Goal: Task Accomplishment & Management: Manage account settings

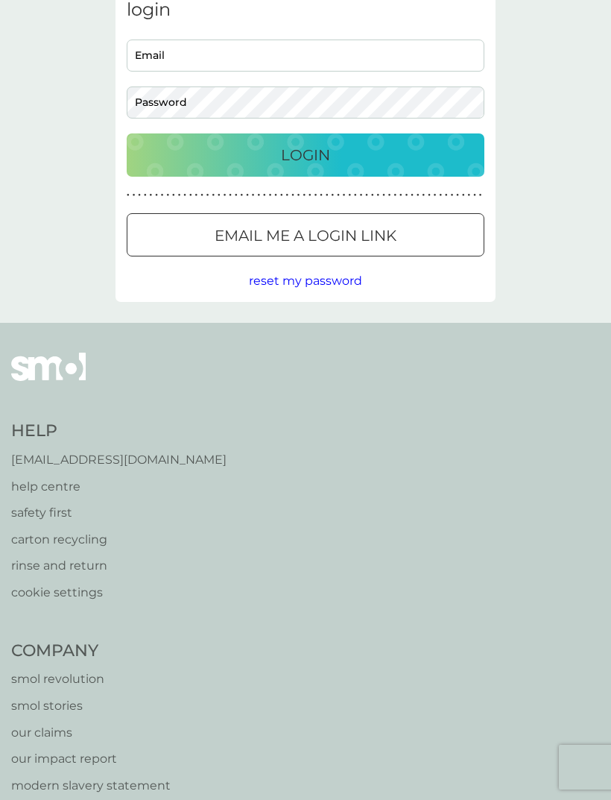
click at [225, 51] on input "Email" at bounding box center [306, 56] width 358 height 32
type input "gillmaltby@live.com"
click at [306, 154] on button "Login" at bounding box center [306, 154] width 358 height 43
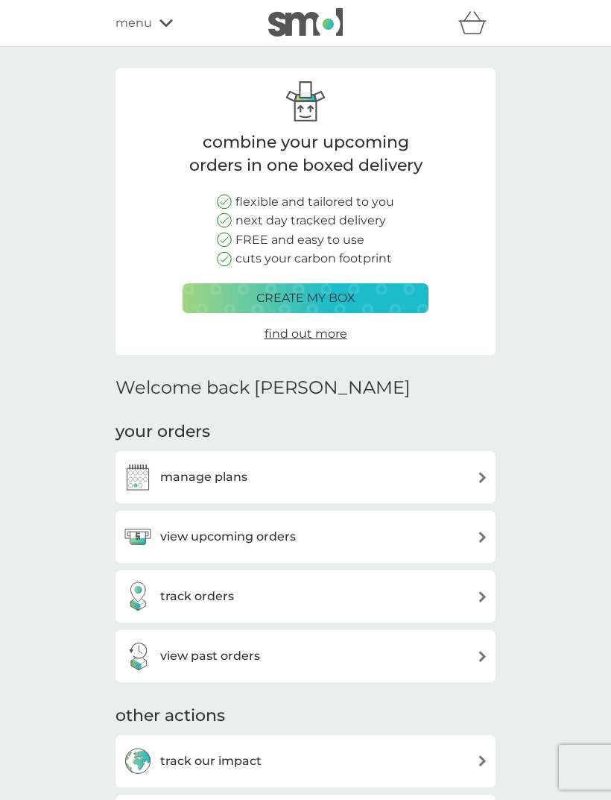
click at [409, 473] on div "manage plans" at bounding box center [305, 477] width 365 height 30
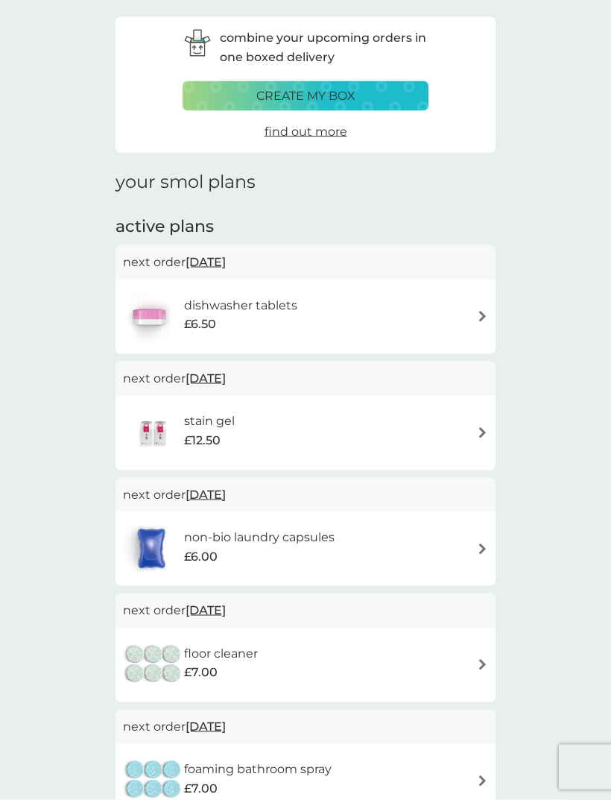
scroll to position [42, 0]
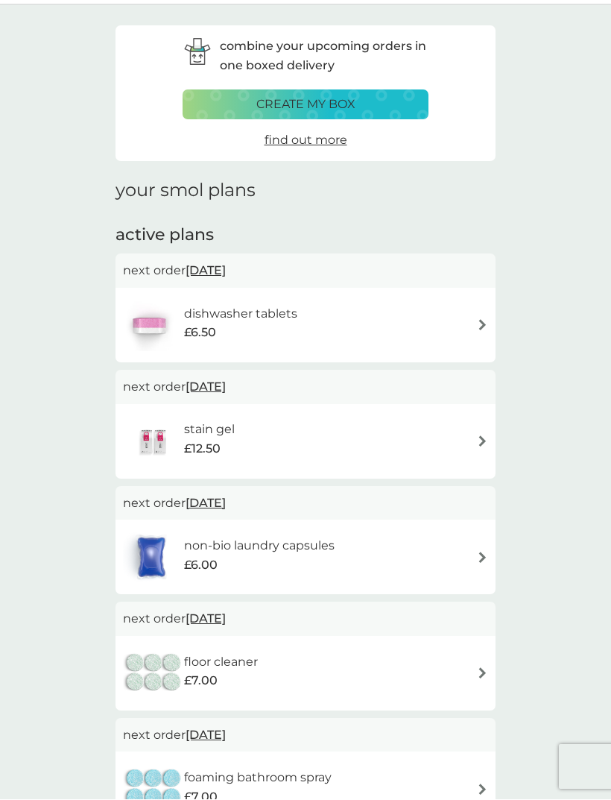
click at [216, 383] on span "[DATE]" at bounding box center [206, 387] width 40 height 29
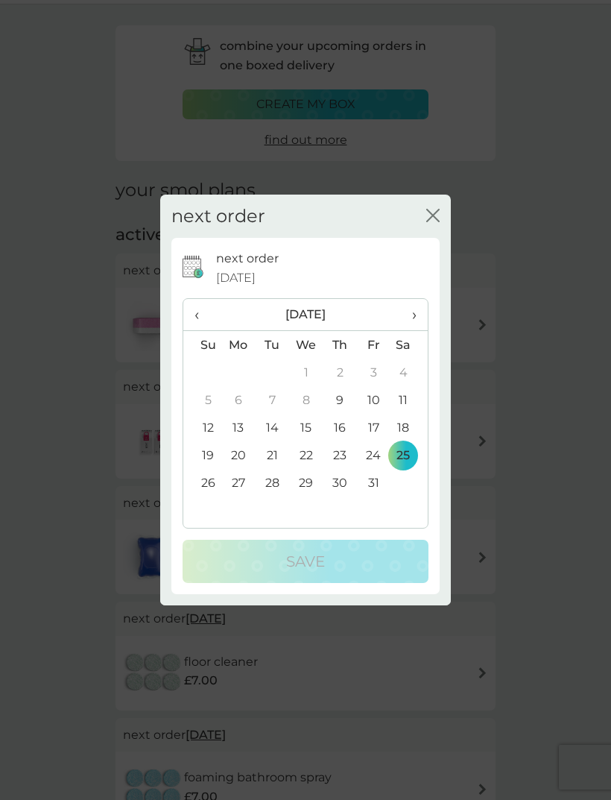
click at [402, 320] on span "›" at bounding box center [409, 314] width 15 height 31
click at [374, 482] on td "28" at bounding box center [374, 483] width 34 height 28
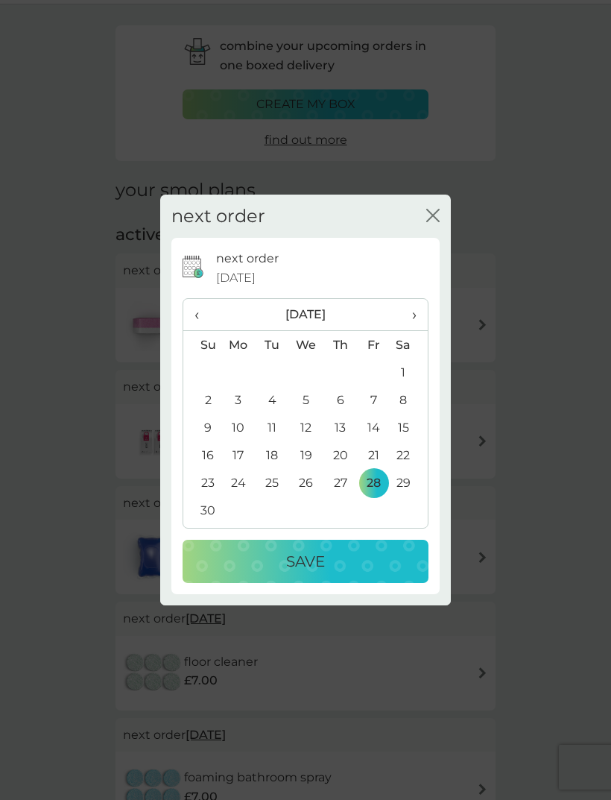
click at [319, 566] on p "Save" at bounding box center [305, 561] width 39 height 24
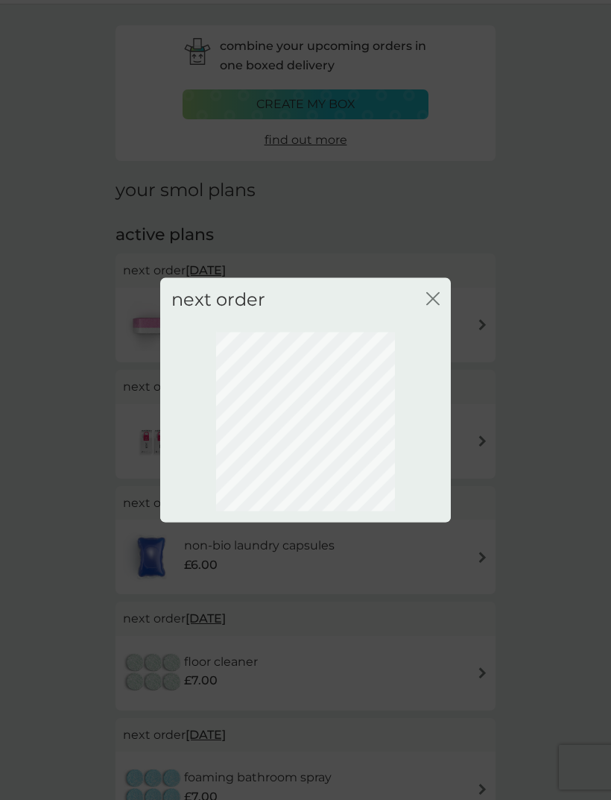
click at [442, 292] on div "next order close" at bounding box center [305, 299] width 291 height 44
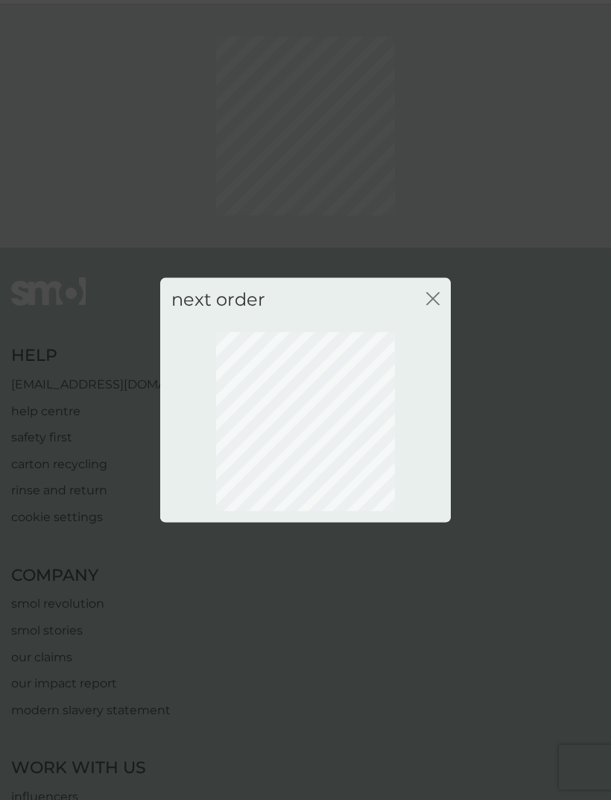
click at [436, 292] on icon "close" at bounding box center [432, 298] width 13 height 13
click at [425, 286] on div "next order close" at bounding box center [305, 299] width 291 height 44
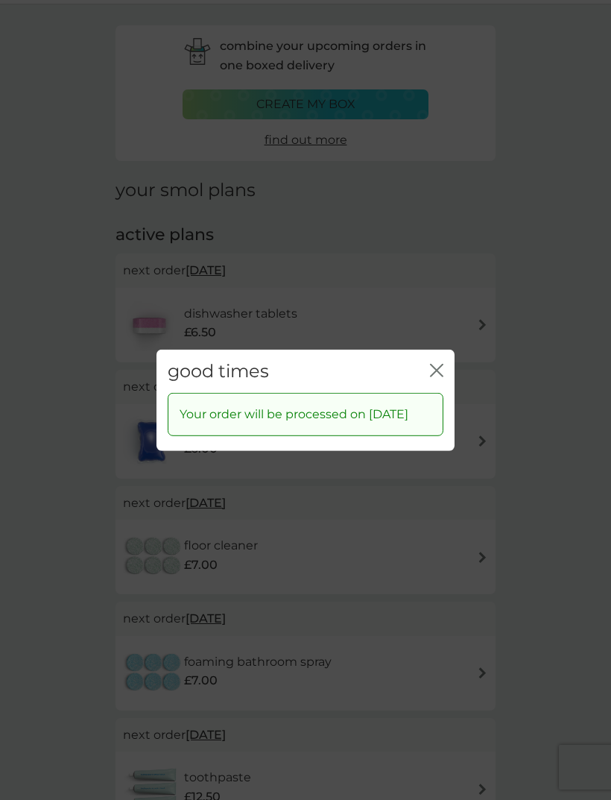
click at [549, 180] on div "good times close Your order will be processed on [DATE]" at bounding box center [305, 400] width 611 height 800
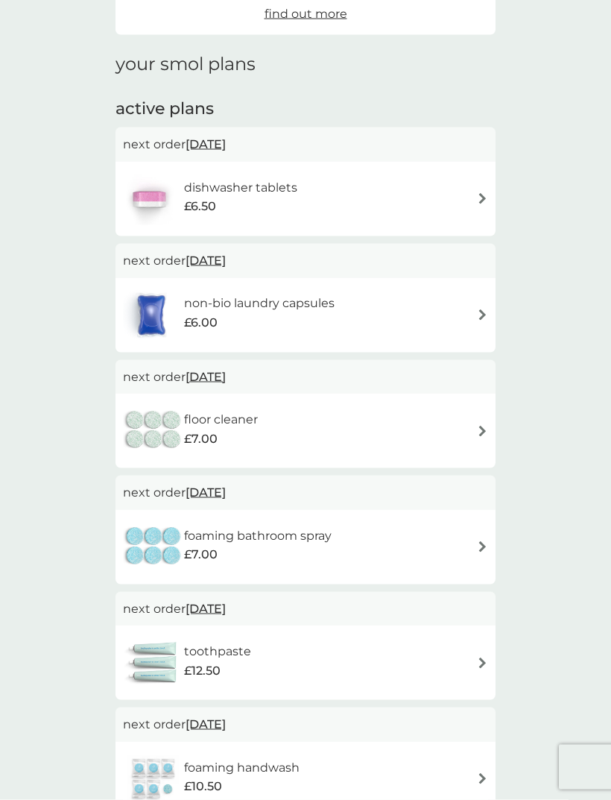
scroll to position [174, 0]
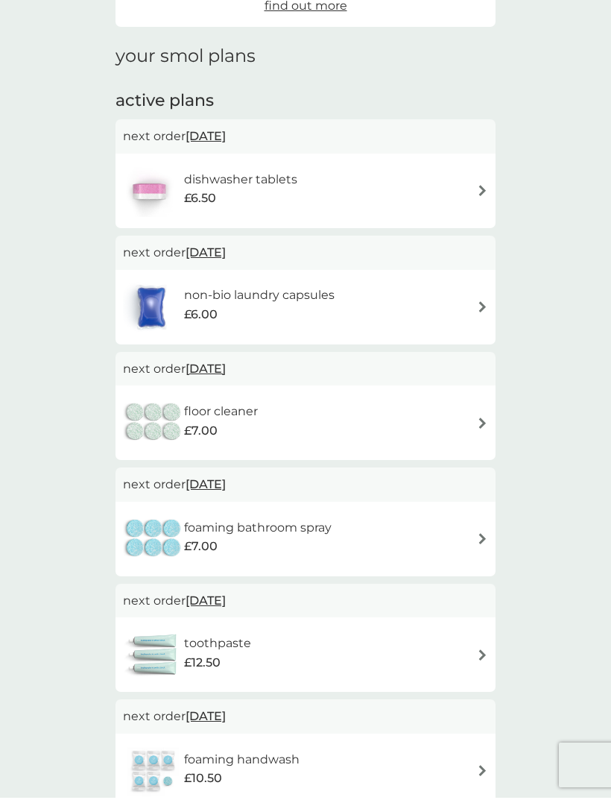
click at [218, 482] on span "[DATE]" at bounding box center [206, 486] width 40 height 29
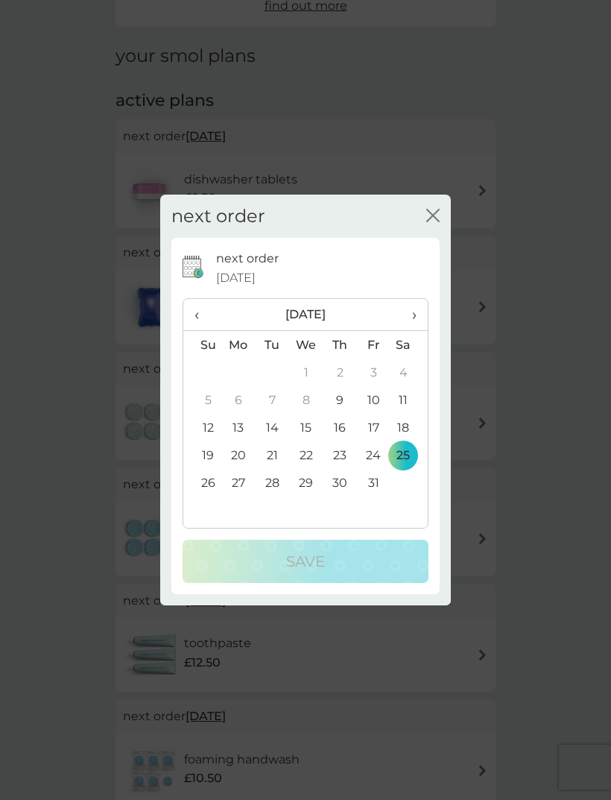
click at [415, 330] on span "›" at bounding box center [409, 314] width 15 height 31
click at [376, 497] on td "28" at bounding box center [374, 483] width 34 height 28
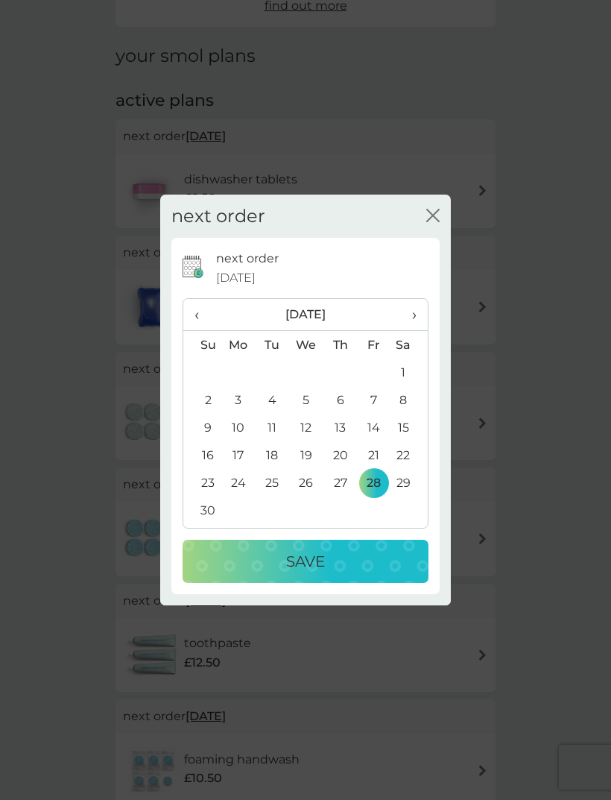
click at [301, 573] on p "Save" at bounding box center [305, 561] width 39 height 24
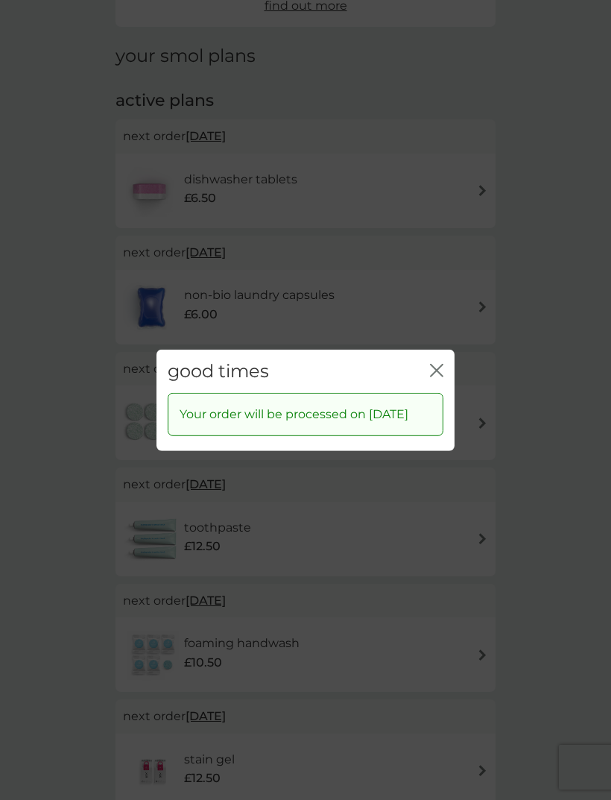
click at [449, 365] on div "good times close" at bounding box center [306, 371] width 298 height 44
click at [439, 374] on div "good times close" at bounding box center [306, 371] width 298 height 44
click at [78, 544] on div "good times close Your order will be processed on [DATE]" at bounding box center [305, 400] width 611 height 800
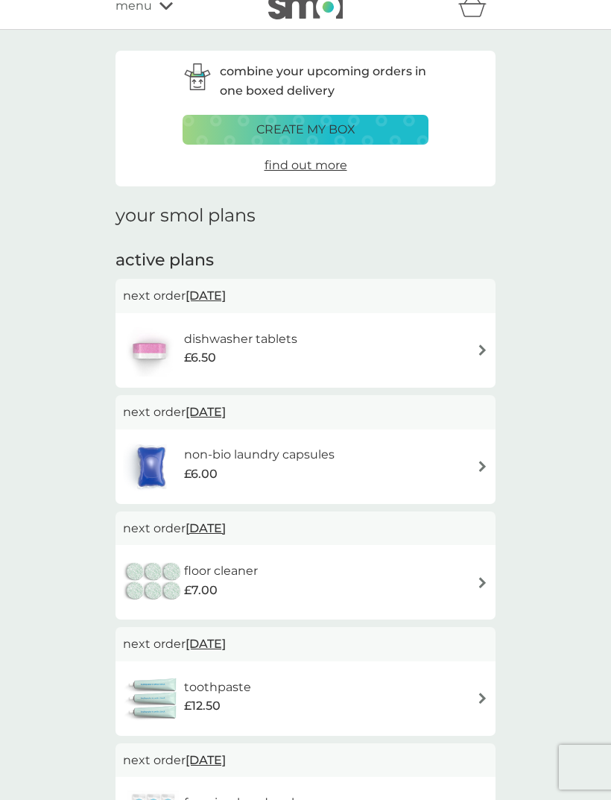
scroll to position [18, 0]
click at [214, 520] on span "[DATE]" at bounding box center [206, 527] width 40 height 29
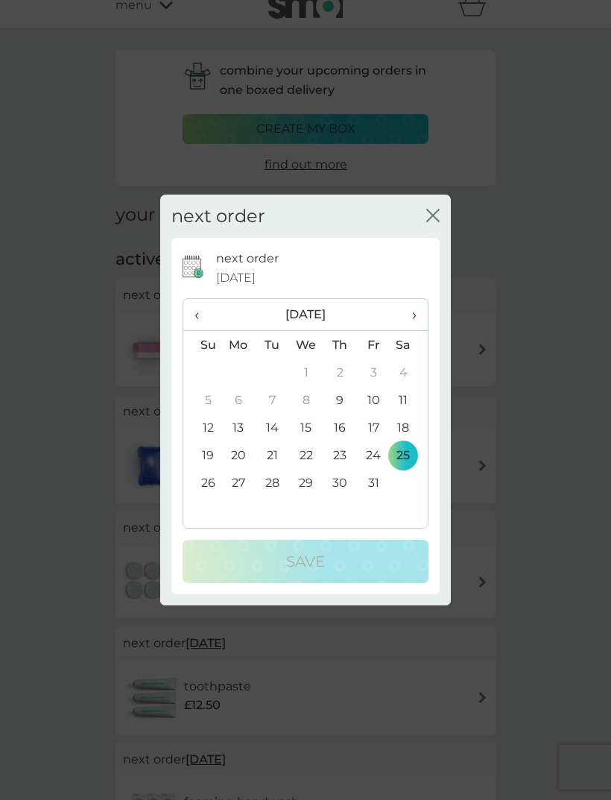
click at [415, 318] on span "›" at bounding box center [409, 314] width 15 height 31
click at [379, 474] on td "28" at bounding box center [374, 483] width 34 height 28
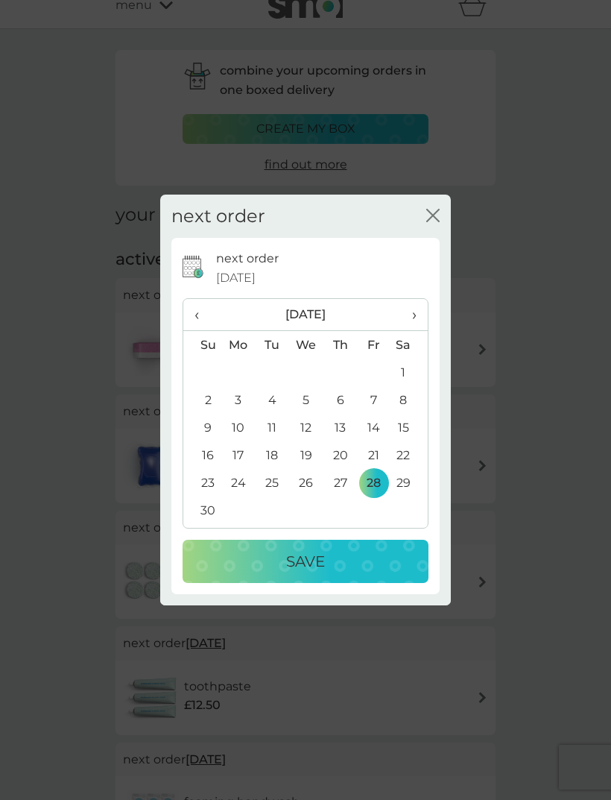
click at [303, 568] on p "Save" at bounding box center [305, 561] width 39 height 24
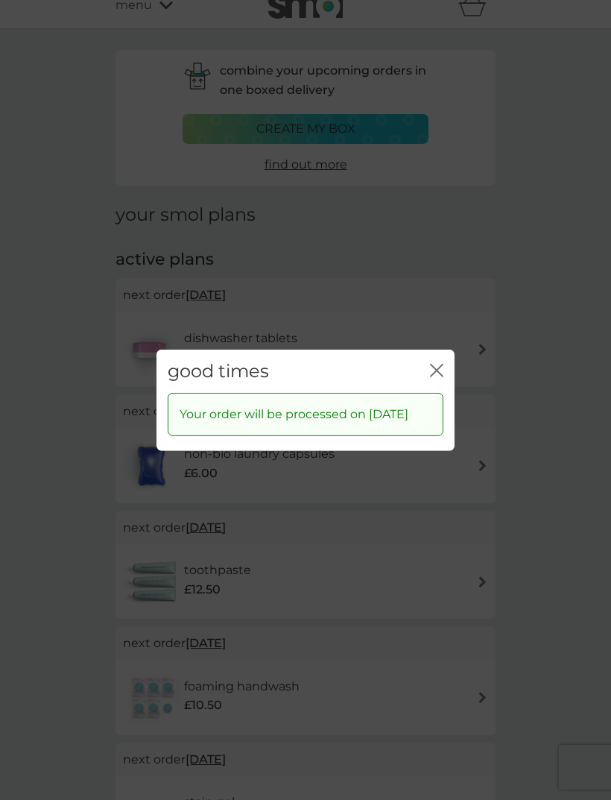
click at [433, 365] on icon "close" at bounding box center [434, 370] width 6 height 12
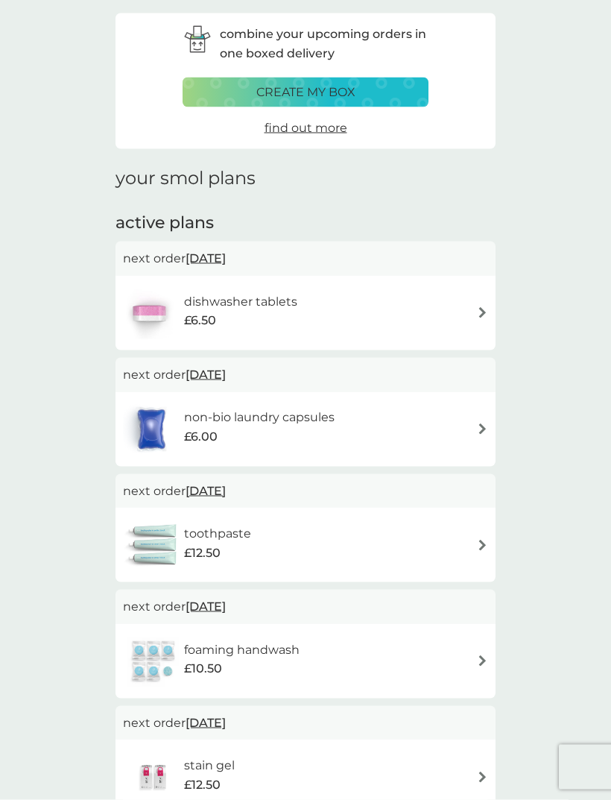
scroll to position [53, 0]
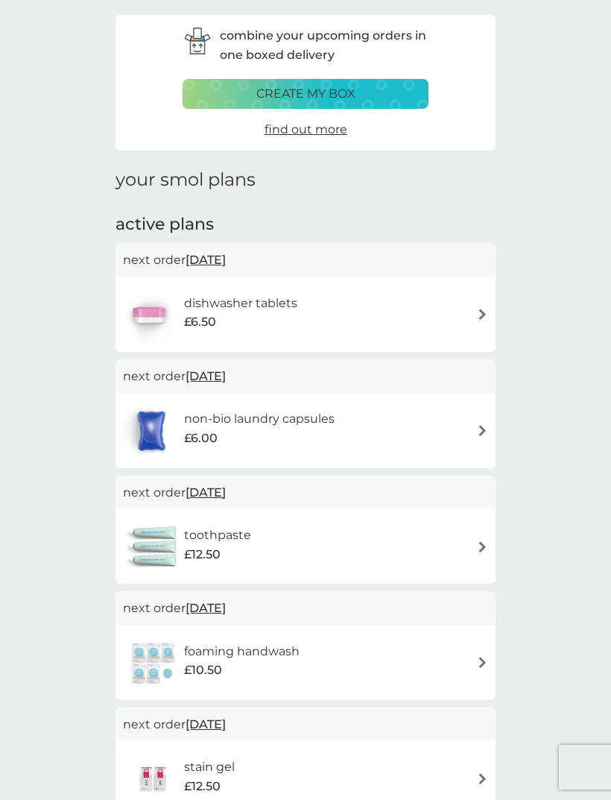
click at [209, 488] on span "[DATE]" at bounding box center [206, 492] width 40 height 29
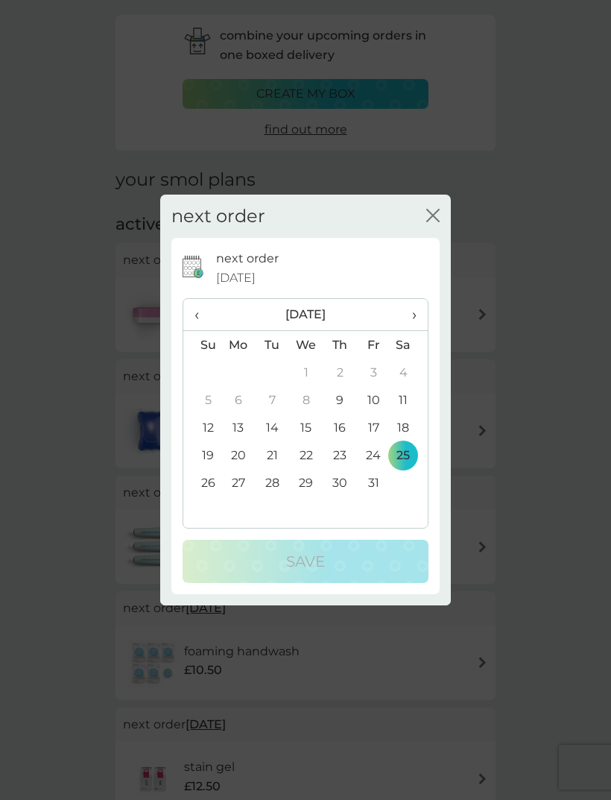
click at [414, 321] on span "›" at bounding box center [409, 314] width 15 height 31
click at [376, 480] on td "28" at bounding box center [374, 483] width 34 height 28
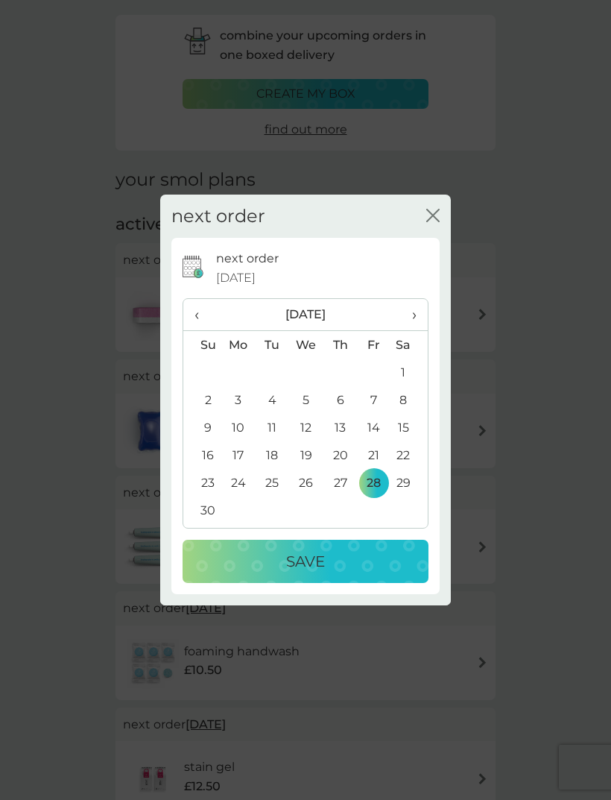
click at [336, 560] on div "Save" at bounding box center [306, 561] width 216 height 24
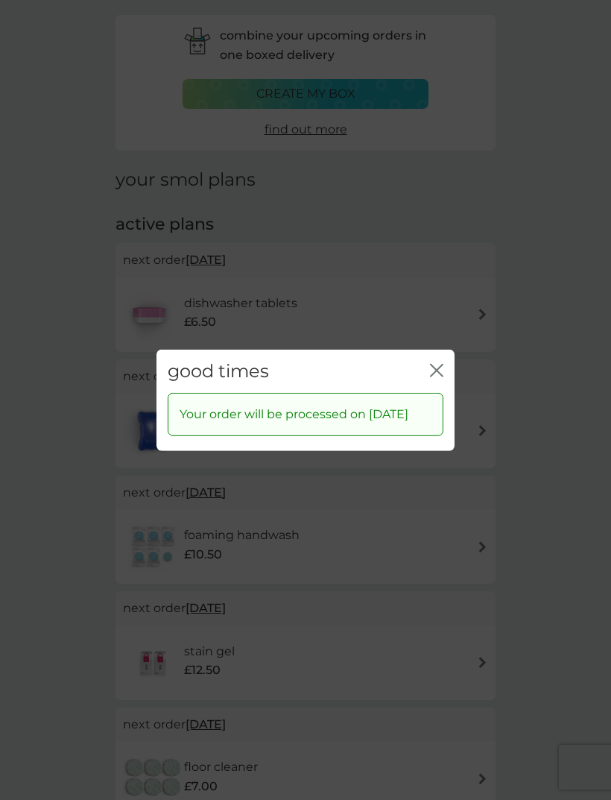
click at [439, 363] on icon "close" at bounding box center [436, 369] width 13 height 13
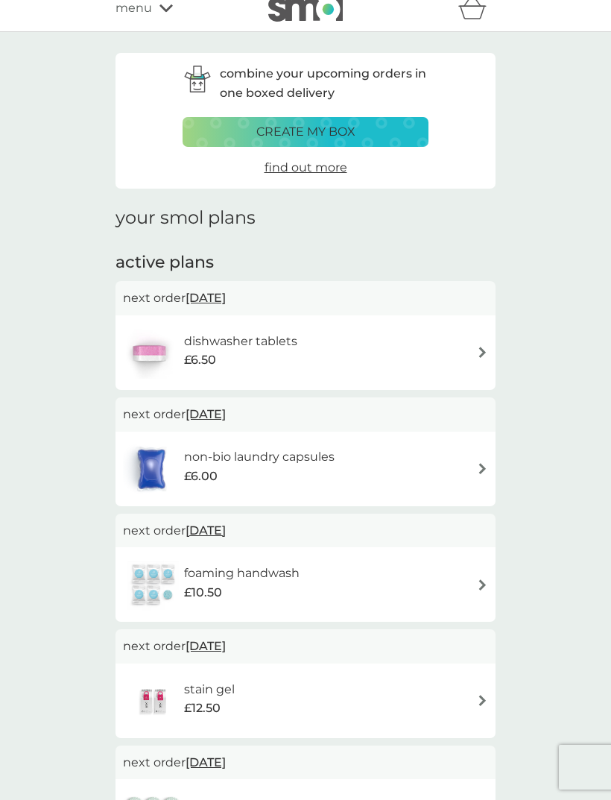
scroll to position [0, 0]
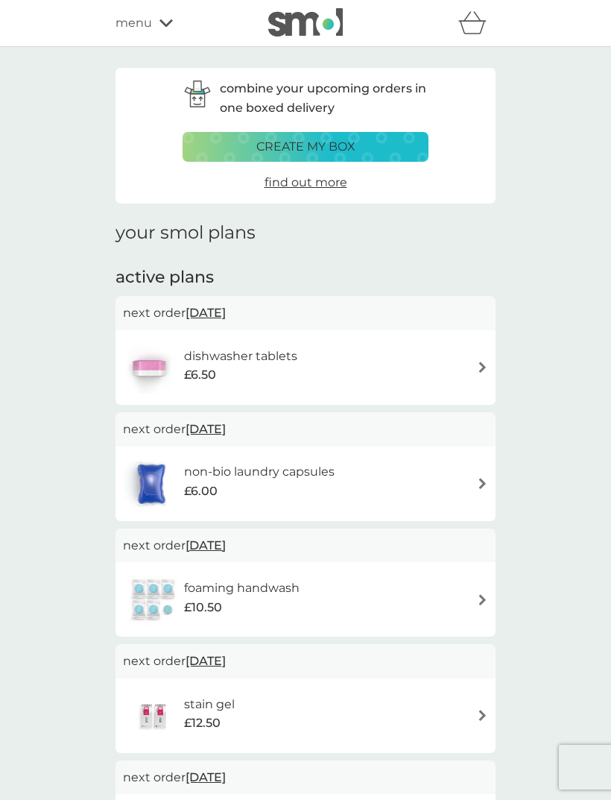
click at [480, 368] on img at bounding box center [482, 367] width 11 height 11
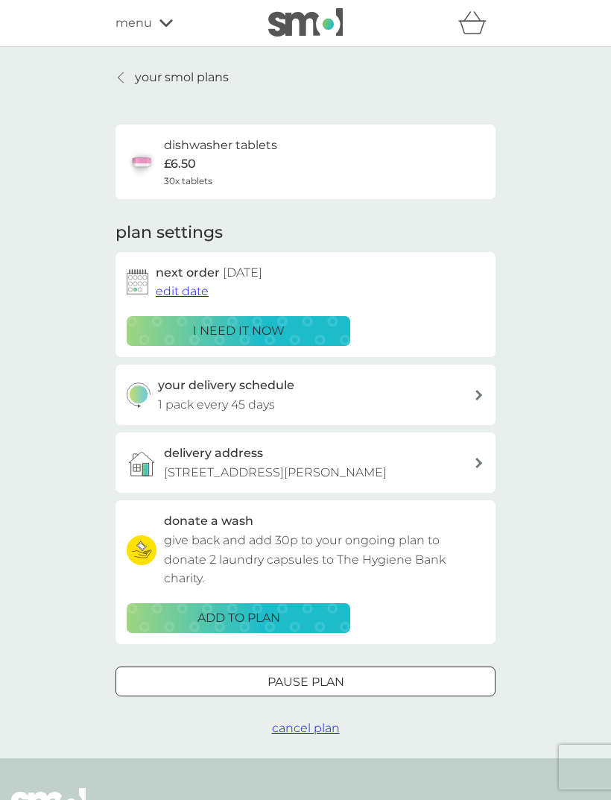
click at [177, 287] on span "edit date" at bounding box center [182, 291] width 53 height 14
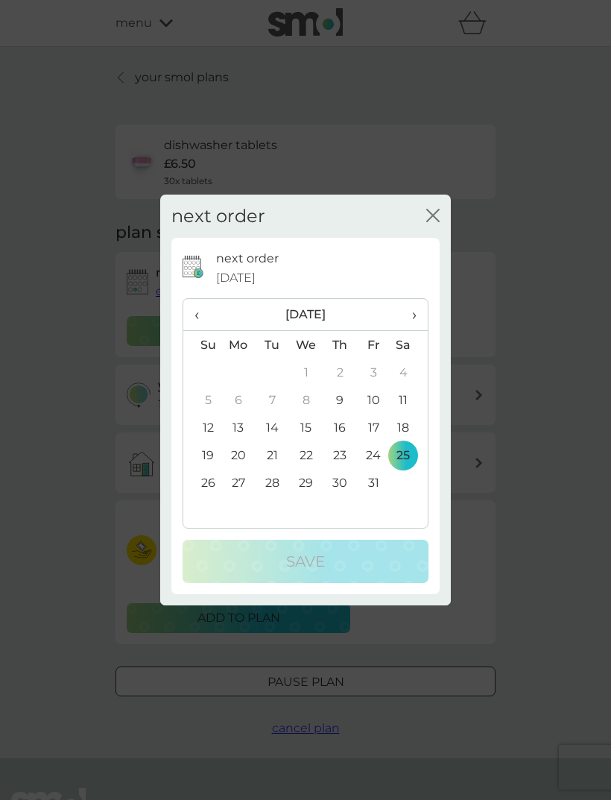
click at [405, 318] on span "›" at bounding box center [409, 314] width 15 height 31
click at [377, 485] on td "28" at bounding box center [374, 483] width 34 height 28
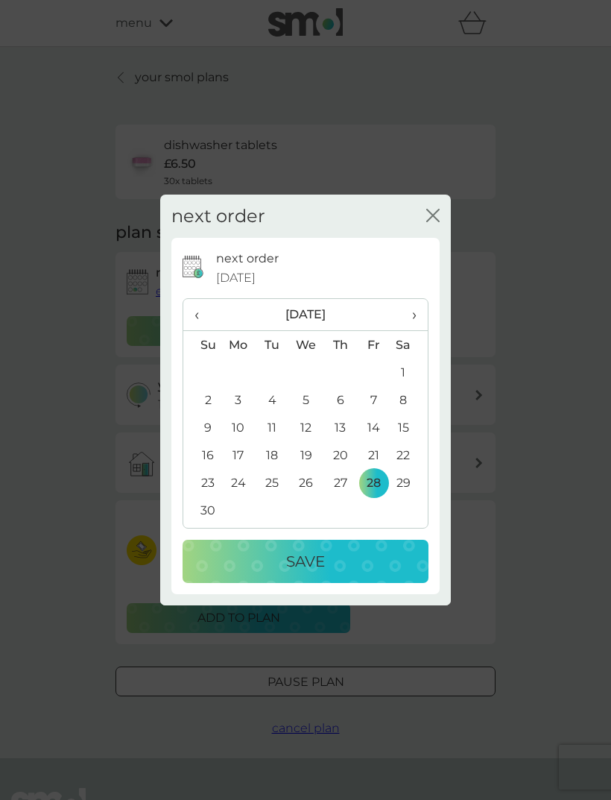
click at [341, 567] on div "Save" at bounding box center [306, 561] width 216 height 24
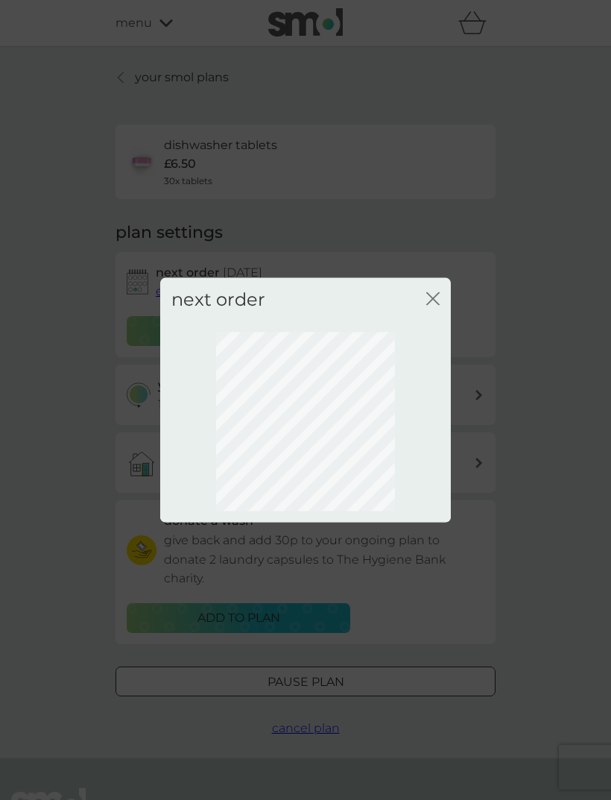
click at [445, 295] on div "next order close" at bounding box center [305, 299] width 291 height 44
click at [438, 292] on icon "close" at bounding box center [432, 298] width 13 height 13
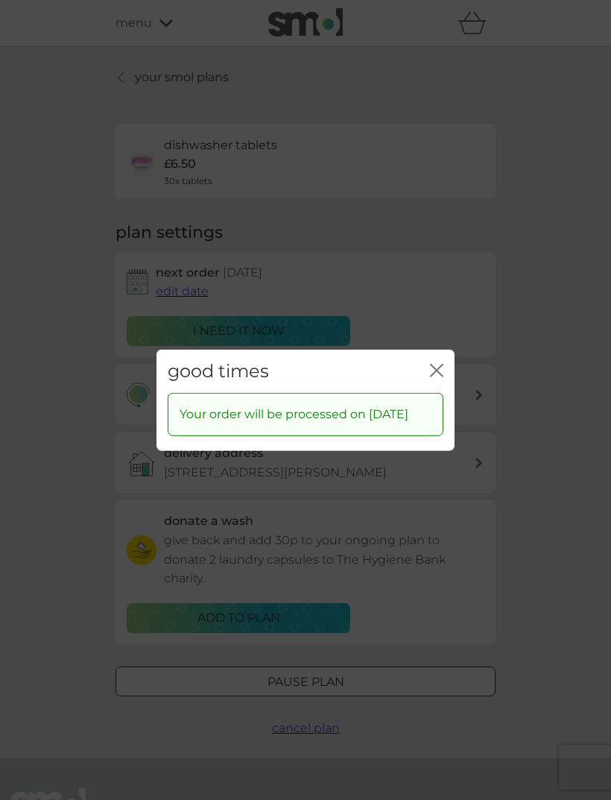
click at [442, 349] on div "good times close" at bounding box center [306, 371] width 298 height 44
click at [442, 363] on icon "close" at bounding box center [436, 369] width 13 height 13
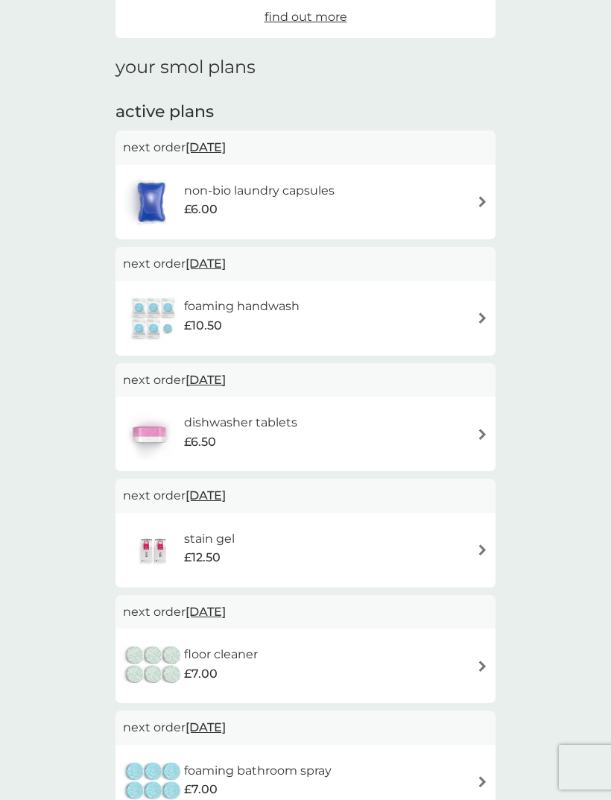
scroll to position [162, 0]
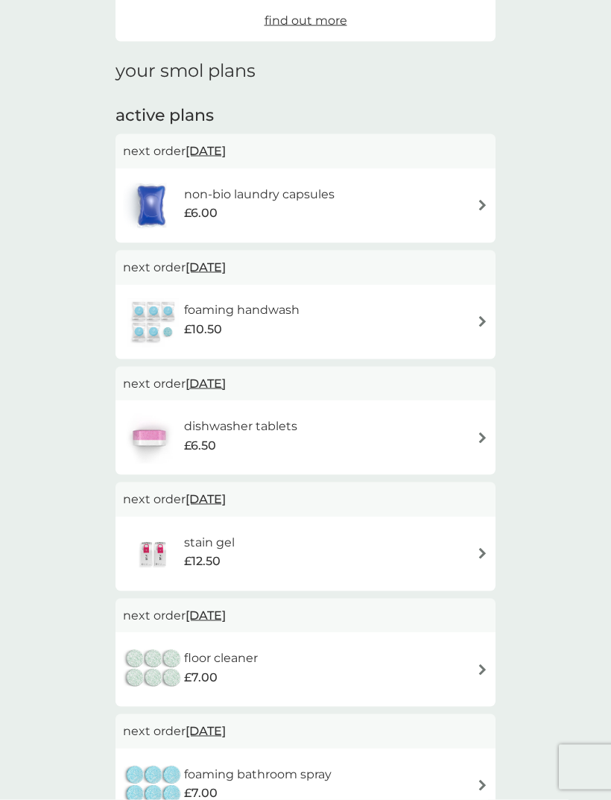
click at [218, 157] on span "[DATE]" at bounding box center [206, 150] width 40 height 29
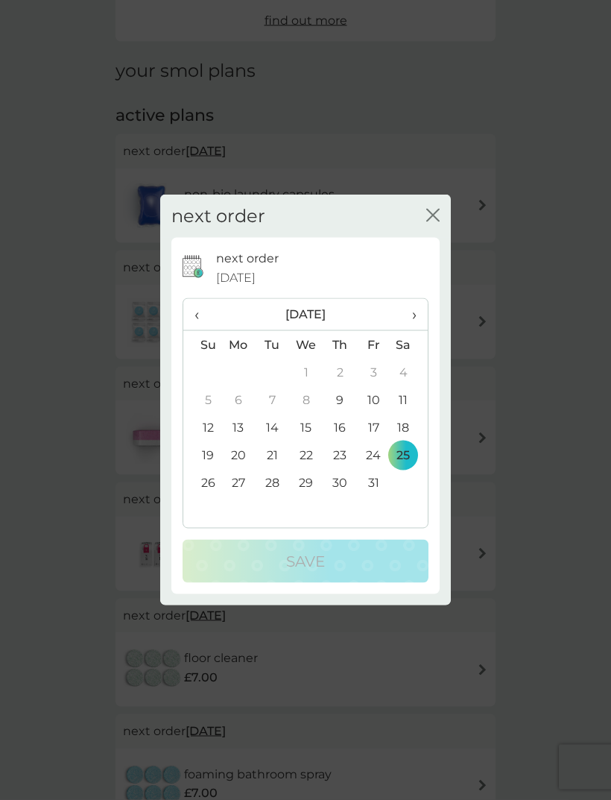
scroll to position [163, 0]
click at [414, 330] on span "›" at bounding box center [409, 314] width 15 height 31
click at [378, 497] on td "28" at bounding box center [374, 483] width 34 height 28
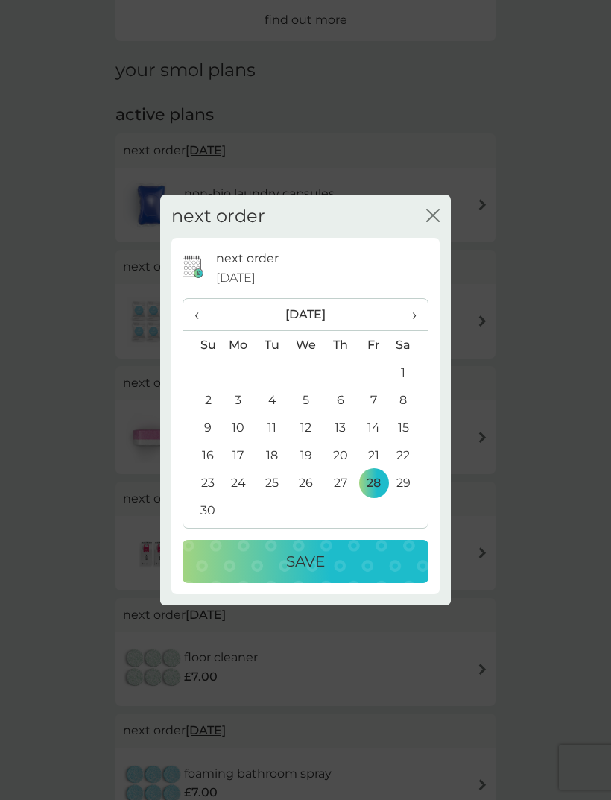
click at [398, 573] on div "Save" at bounding box center [306, 561] width 216 height 24
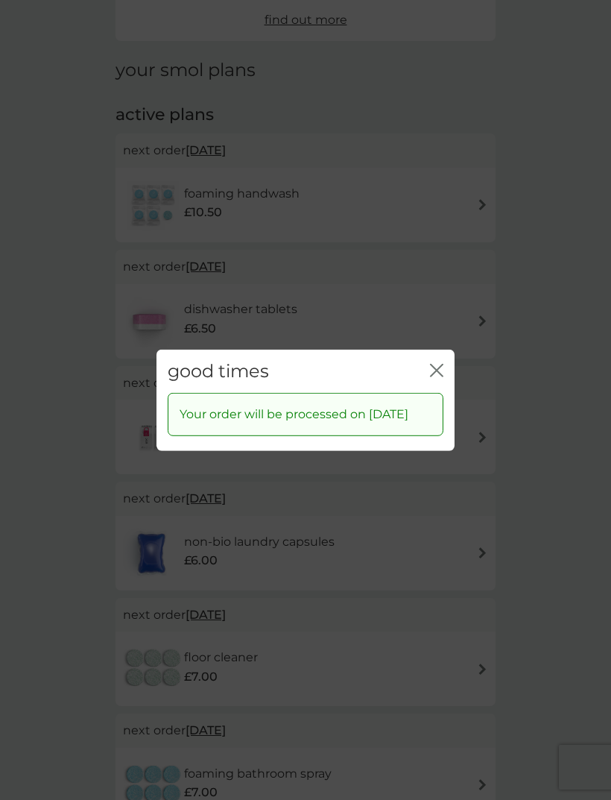
click at [439, 377] on icon "close" at bounding box center [436, 369] width 13 height 13
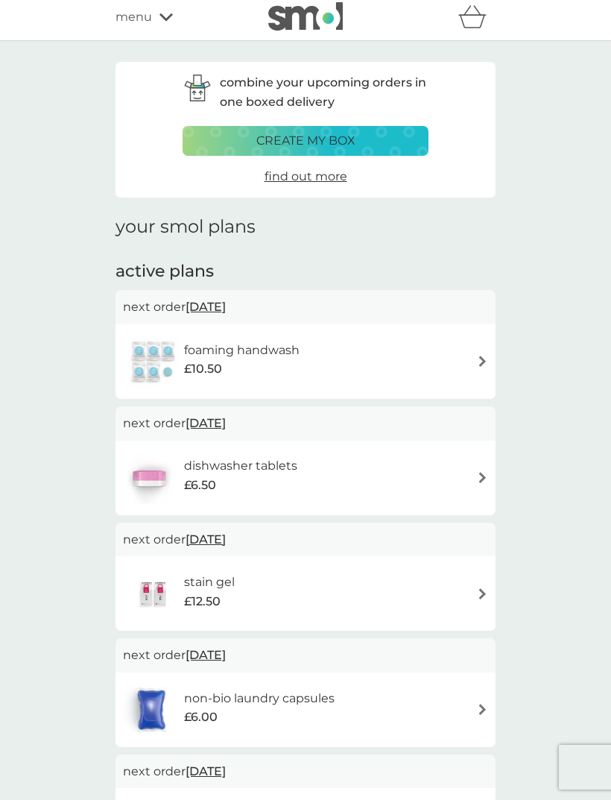
scroll to position [0, 0]
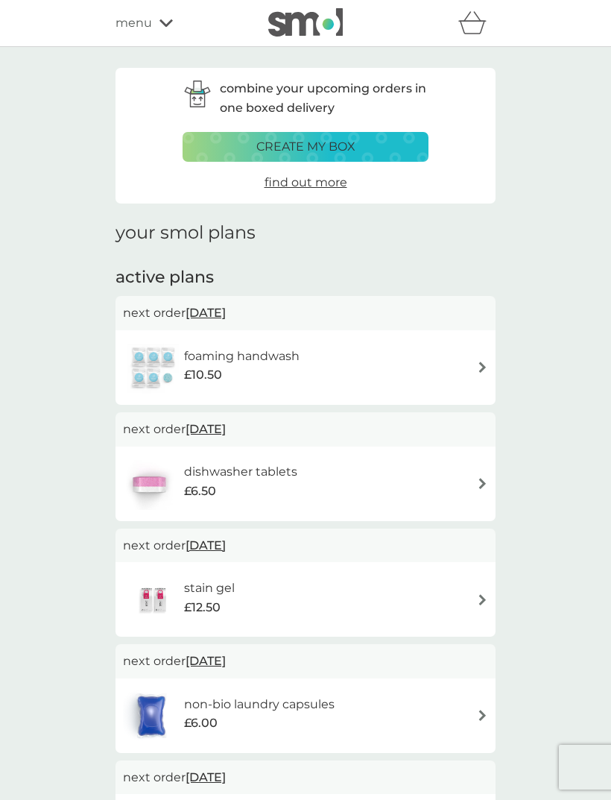
click at [218, 312] on span "[DATE]" at bounding box center [206, 312] width 40 height 29
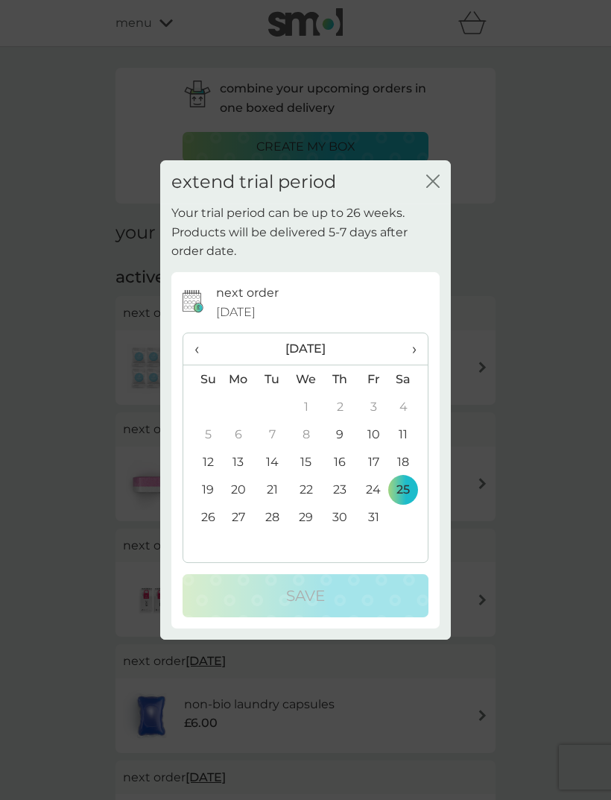
click at [403, 346] on span "›" at bounding box center [409, 348] width 15 height 31
click at [378, 517] on td "28" at bounding box center [374, 517] width 34 height 28
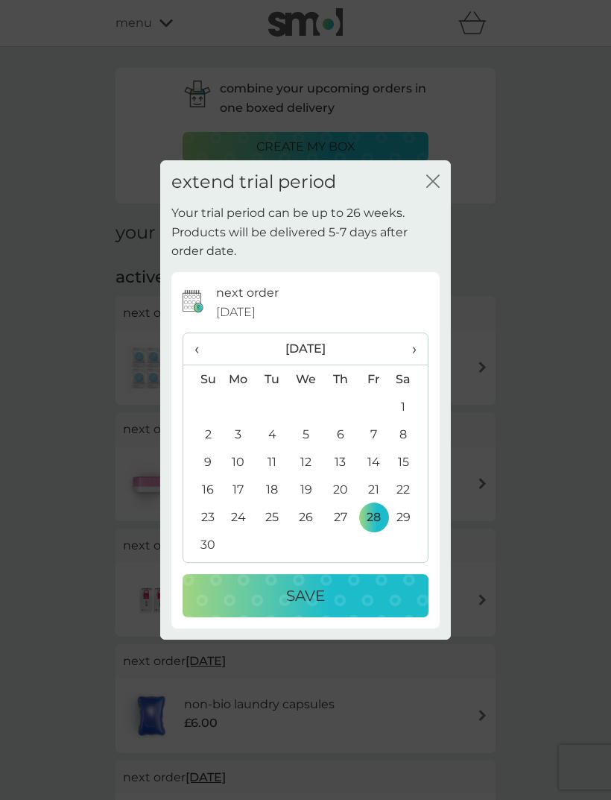
click at [353, 605] on div "Save" at bounding box center [306, 596] width 216 height 24
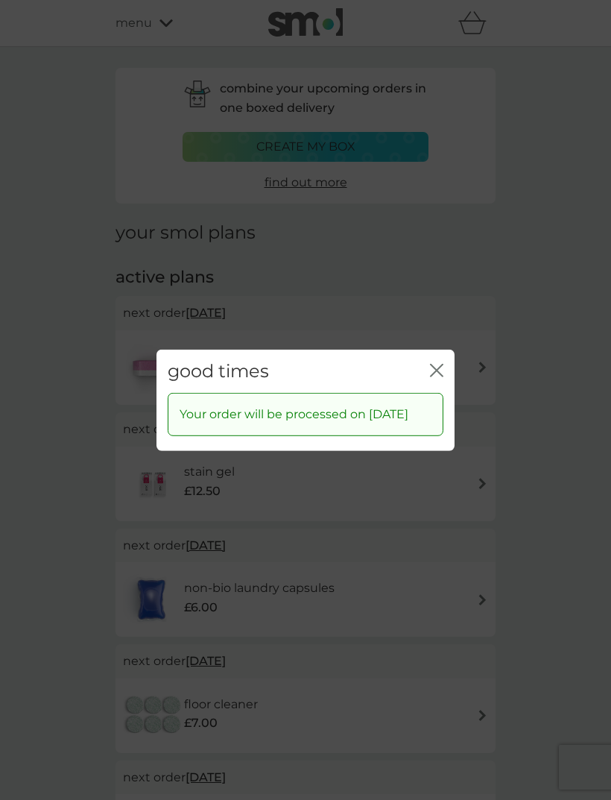
click at [435, 363] on icon "close" at bounding box center [436, 369] width 13 height 13
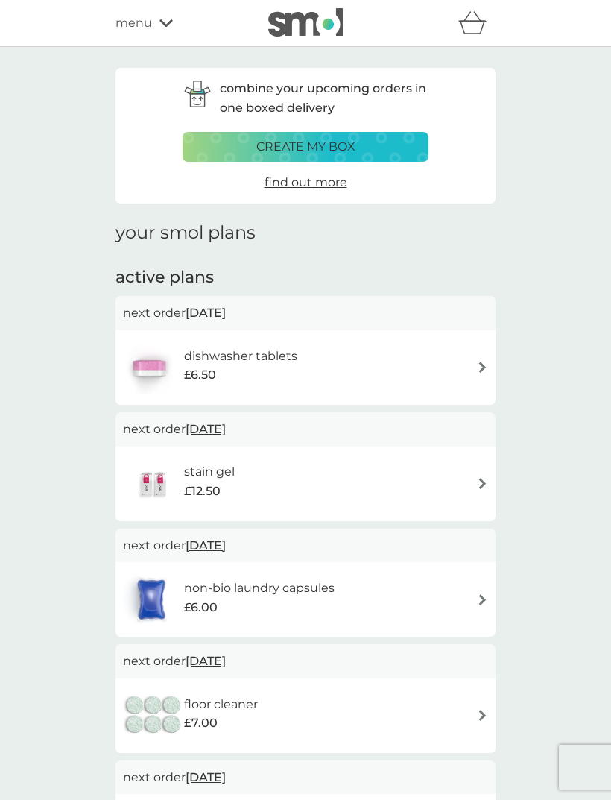
click at [133, 27] on span "menu" at bounding box center [134, 22] width 37 height 19
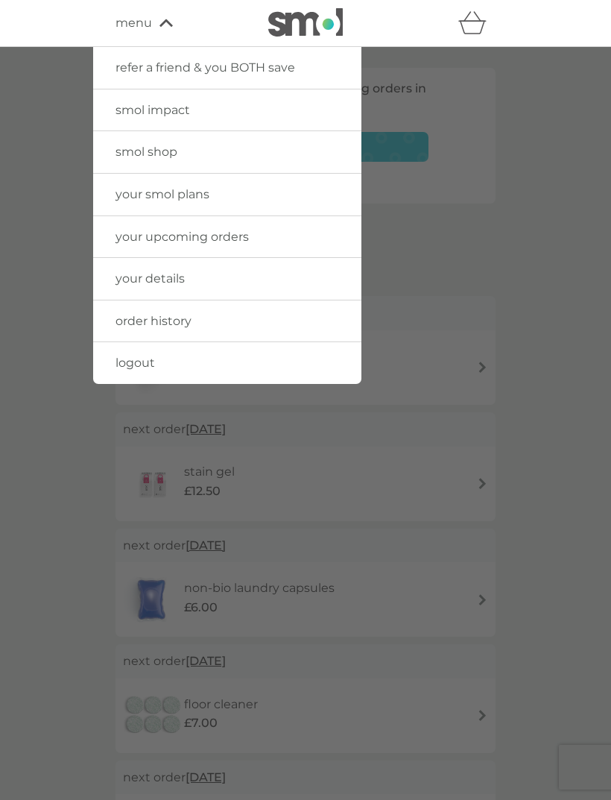
click at [127, 356] on span "logout" at bounding box center [136, 363] width 40 height 14
